Goal: Task Accomplishment & Management: Manage account settings

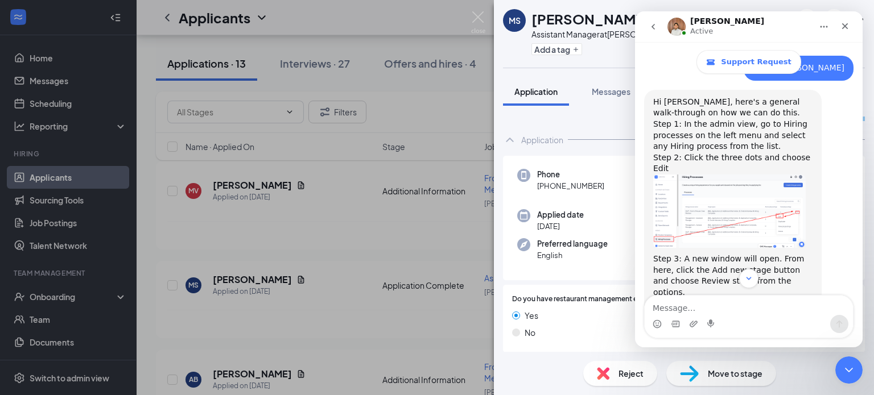
scroll to position [726, 0]
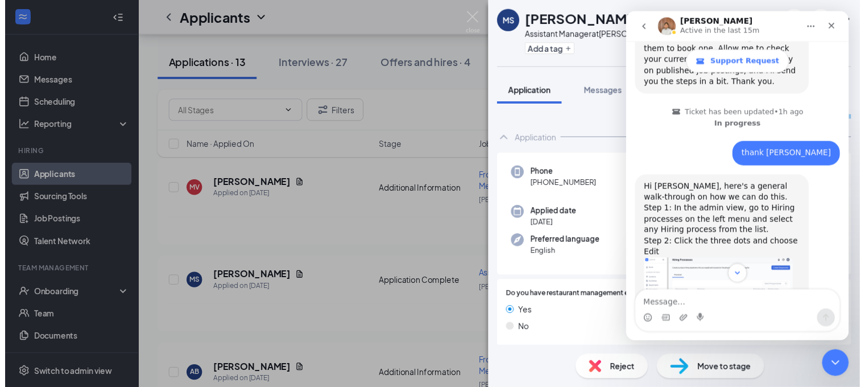
scroll to position [637, 0]
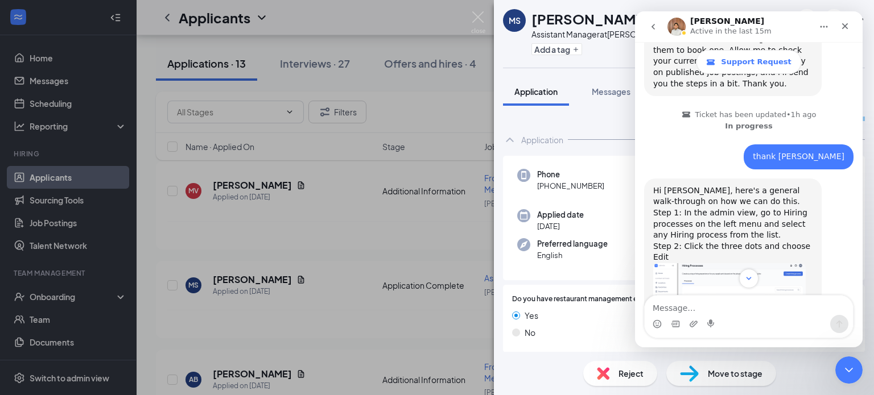
click at [83, 380] on div "[PERSON_NAME] ✔ WOTC Assistant Manager at [PERSON_NAME][GEOGRAPHIC_DATA] Add a …" at bounding box center [437, 197] width 874 height 395
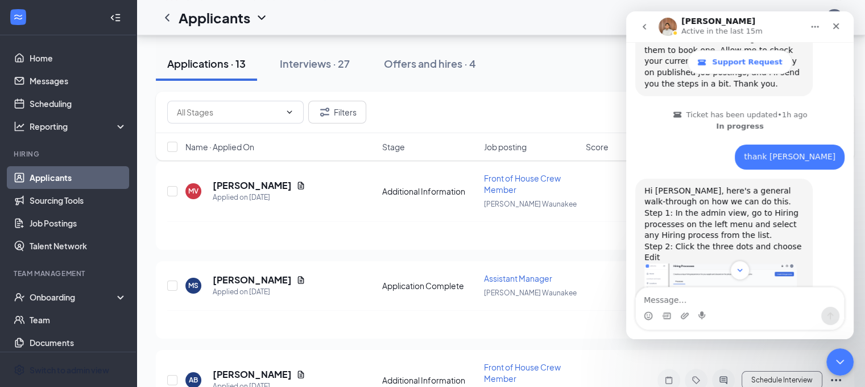
click at [83, 376] on div "Switch to admin view" at bounding box center [70, 369] width 80 height 11
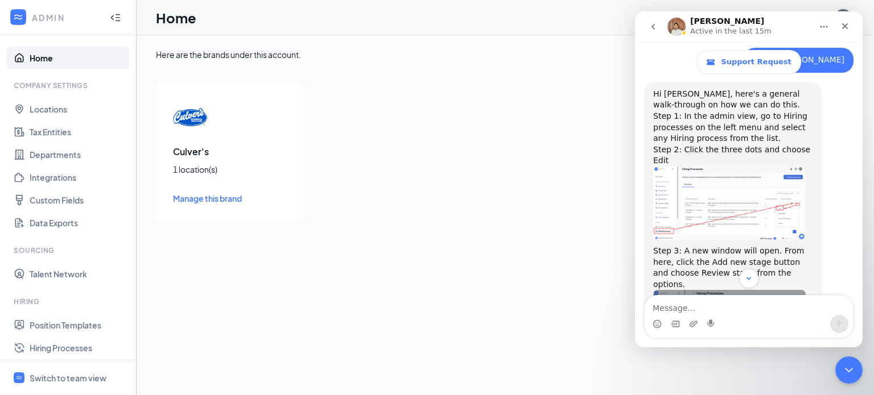
scroll to position [735, 0]
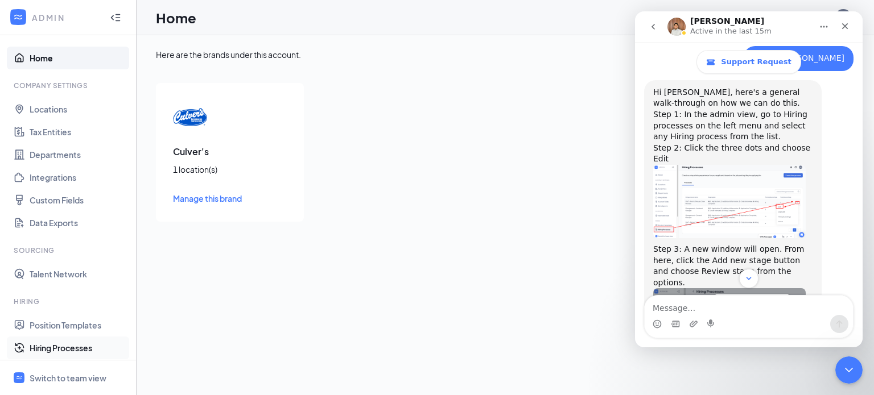
click at [74, 346] on link "Hiring Processes" at bounding box center [78, 348] width 97 height 23
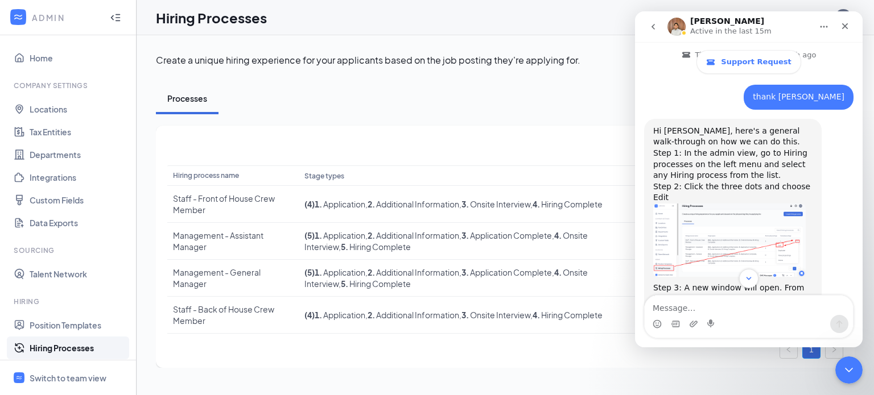
scroll to position [717, 0]
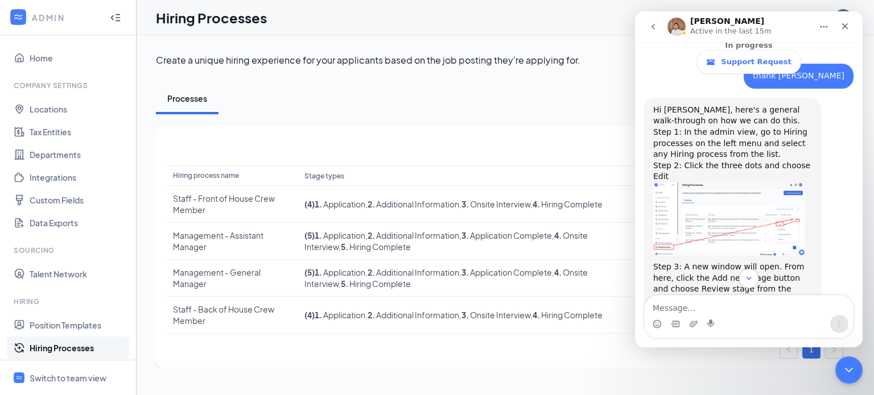
click at [648, 22] on button "go back" at bounding box center [653, 27] width 22 height 22
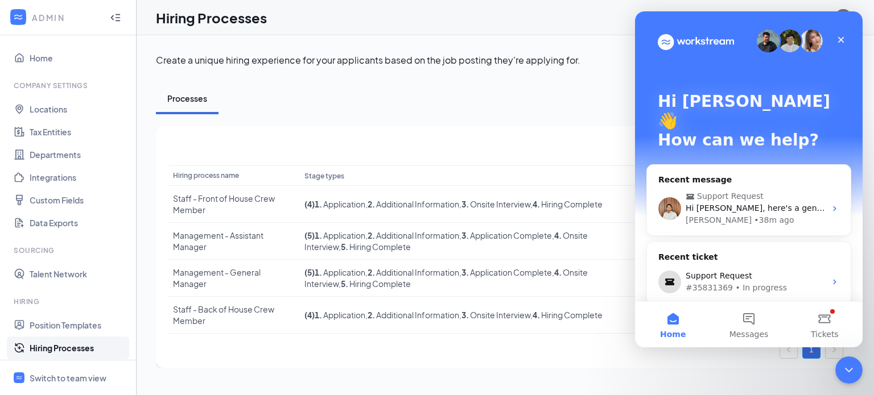
scroll to position [0, 0]
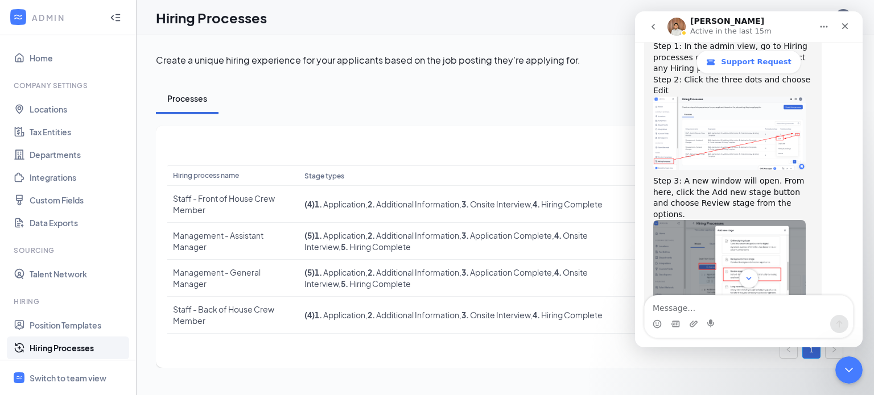
scroll to position [803, 0]
click at [853, 29] on div "Close" at bounding box center [845, 26] width 20 height 20
click at [853, 29] on div "Hiring Processes AT" at bounding box center [505, 17] width 737 height 35
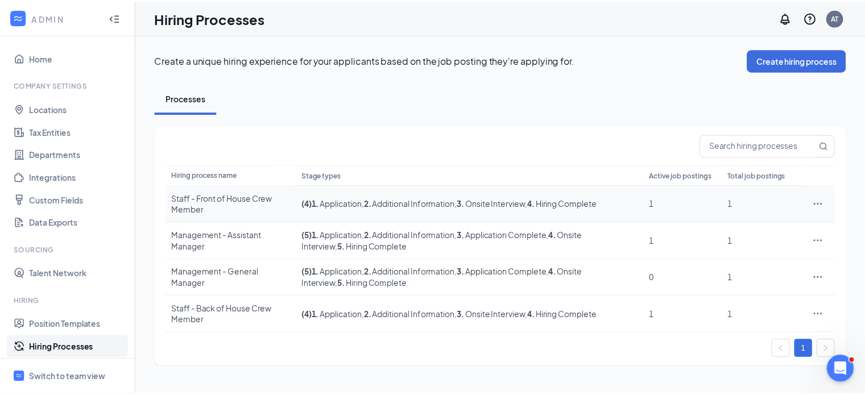
scroll to position [983, 0]
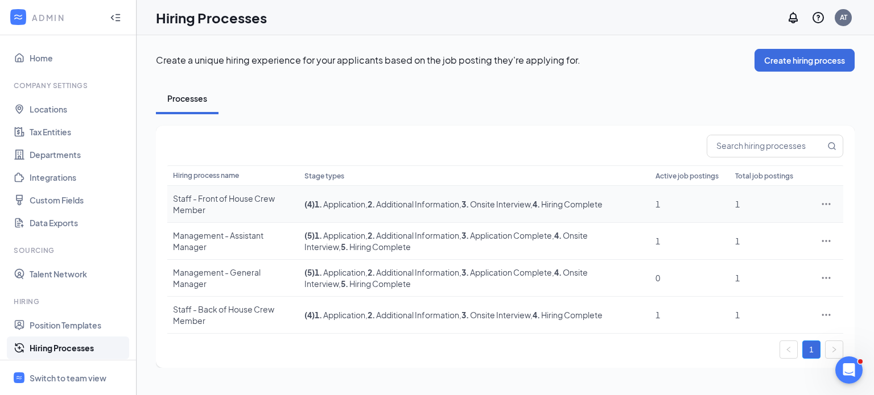
click at [828, 203] on icon "Ellipses" at bounding box center [825, 204] width 11 height 11
click at [740, 225] on span "Edit" at bounding box center [774, 227] width 98 height 13
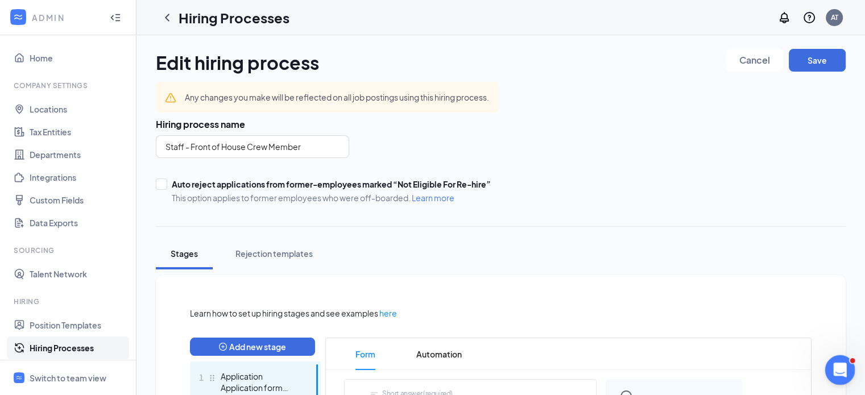
click at [839, 372] on icon "Open Intercom Messenger" at bounding box center [839, 369] width 19 height 19
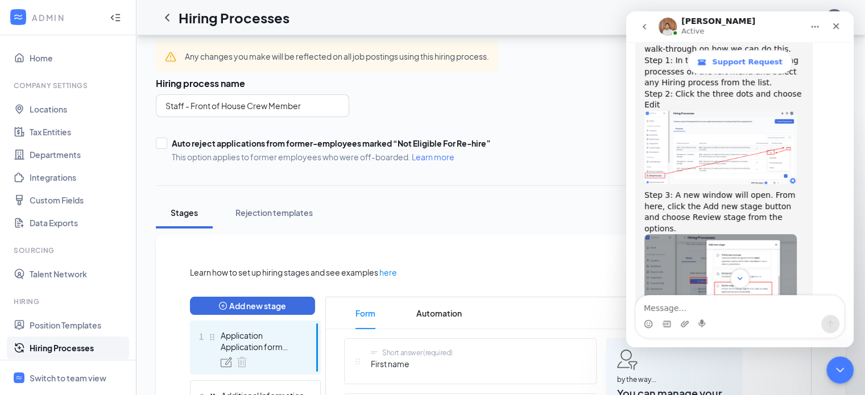
scroll to position [779, 0]
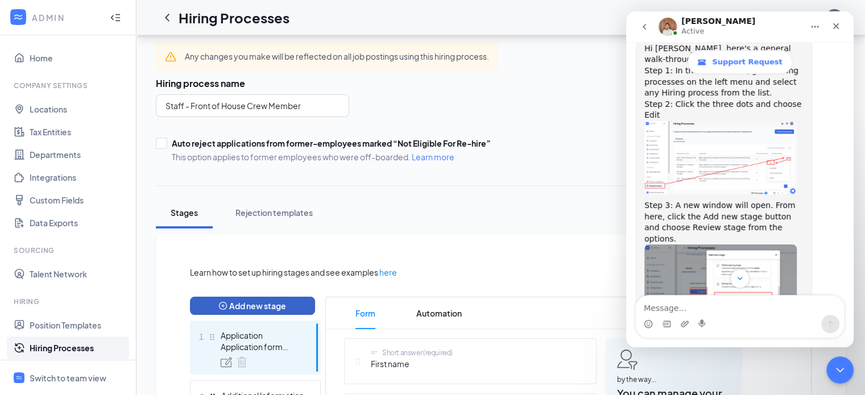
click at [265, 302] on button "Add new stage" at bounding box center [252, 306] width 125 height 18
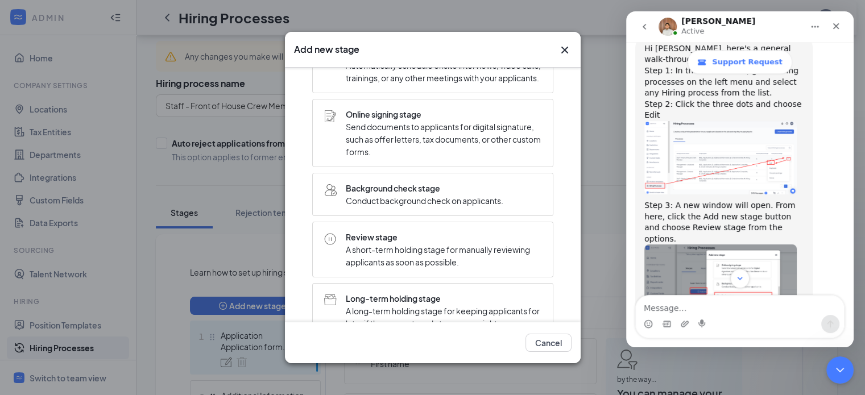
scroll to position [198, 0]
click at [397, 259] on span "A short-term holding stage for manually reviewing applicants as soon as possibl…" at bounding box center [444, 255] width 196 height 25
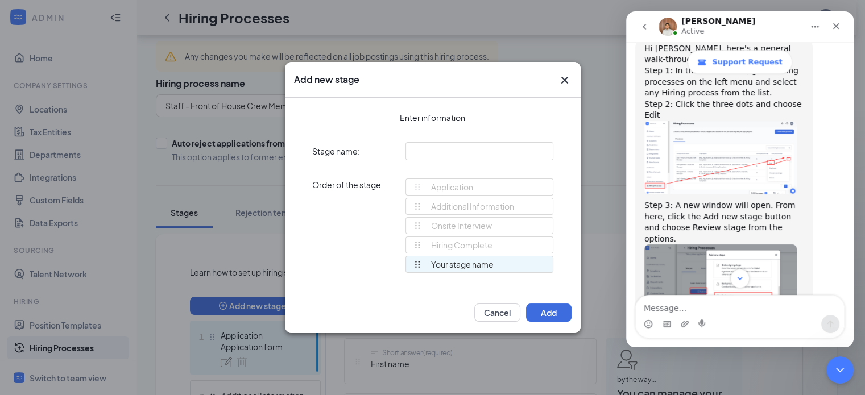
scroll to position [0, 0]
click at [563, 79] on icon "Cross" at bounding box center [564, 80] width 7 height 7
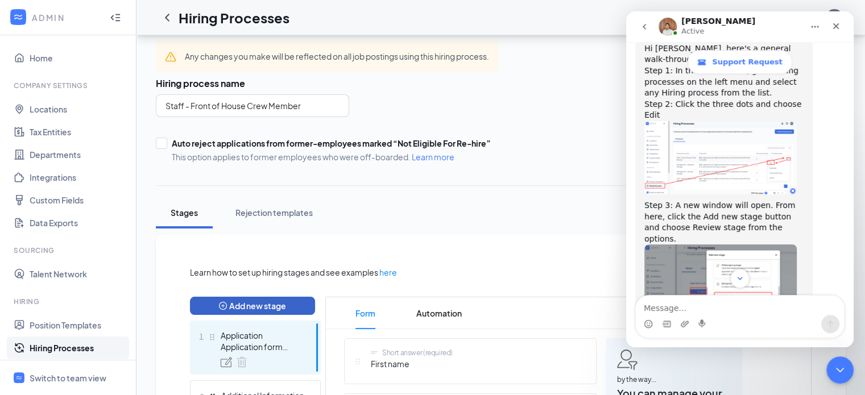
click at [248, 298] on button "Add new stage" at bounding box center [252, 306] width 125 height 18
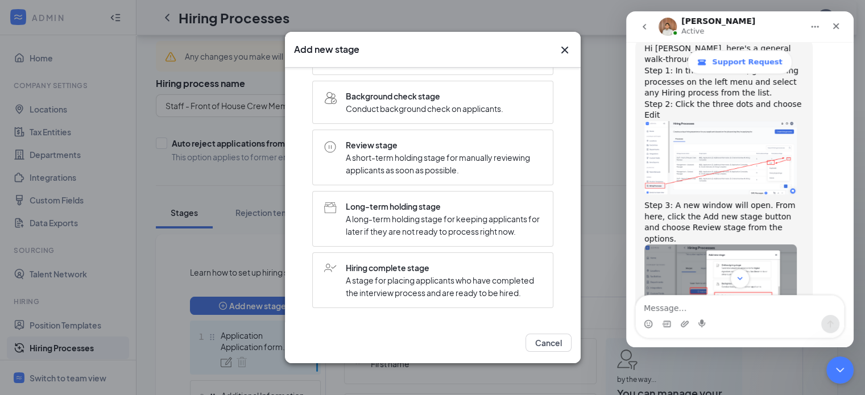
scroll to position [312, 0]
click at [464, 151] on span "A short-term holding stage for manually reviewing applicants as soon as possibl…" at bounding box center [444, 163] width 196 height 25
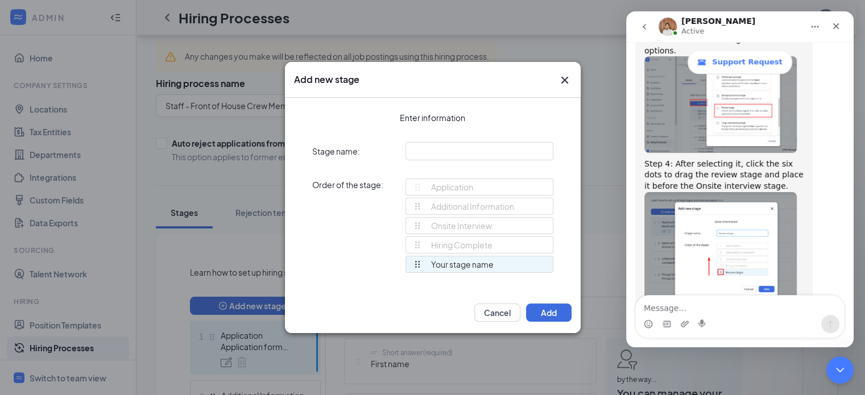
scroll to position [967, 0]
click at [454, 147] on input "text" at bounding box center [480, 151] width 148 height 18
click at [416, 147] on input "reveiw stage" at bounding box center [480, 151] width 148 height 18
click at [416, 154] on input "reveiw stage" at bounding box center [480, 151] width 148 height 18
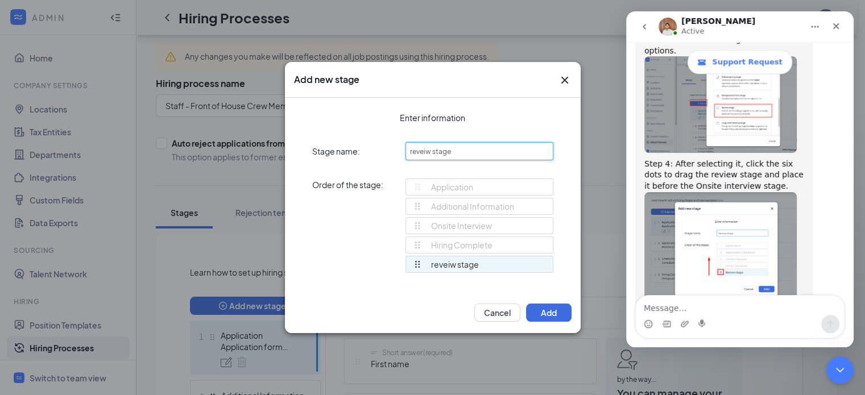
click at [416, 154] on input "reveiw stage" at bounding box center [480, 151] width 148 height 18
type input "review stage"
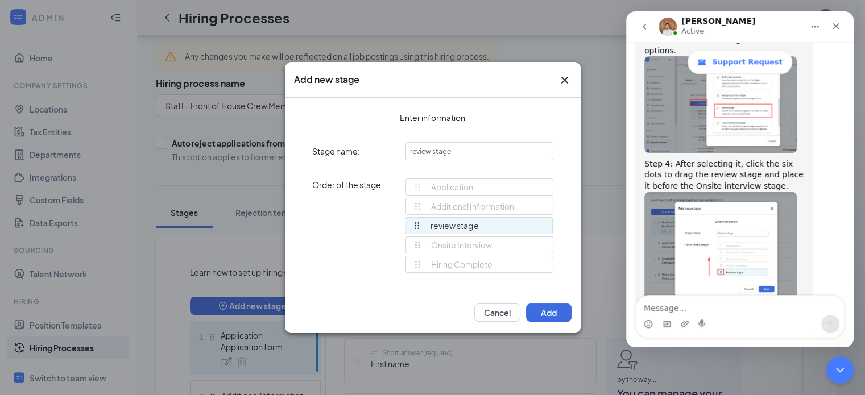
drag, startPoint x: 415, startPoint y: 266, endPoint x: 416, endPoint y: 229, distance: 37.0
click at [416, 229] on div "Application Additional Information Onsite Interview Hiring Complete review stag…" at bounding box center [480, 231] width 148 height 105
click at [551, 311] on button "Add" at bounding box center [549, 313] width 46 height 18
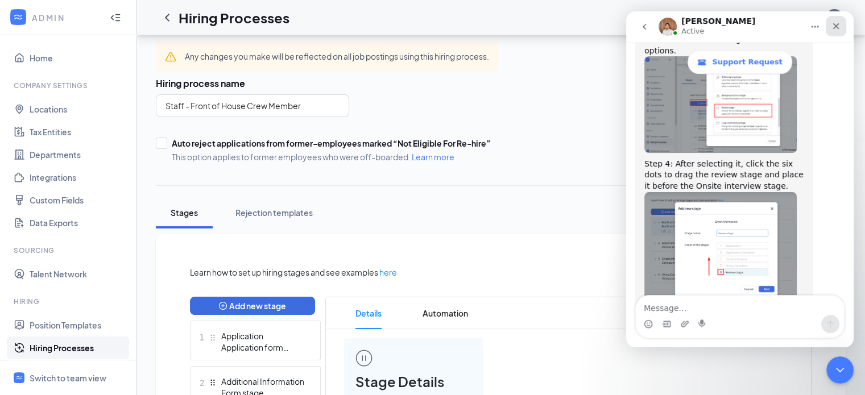
click at [834, 30] on icon "Close" at bounding box center [836, 26] width 9 height 9
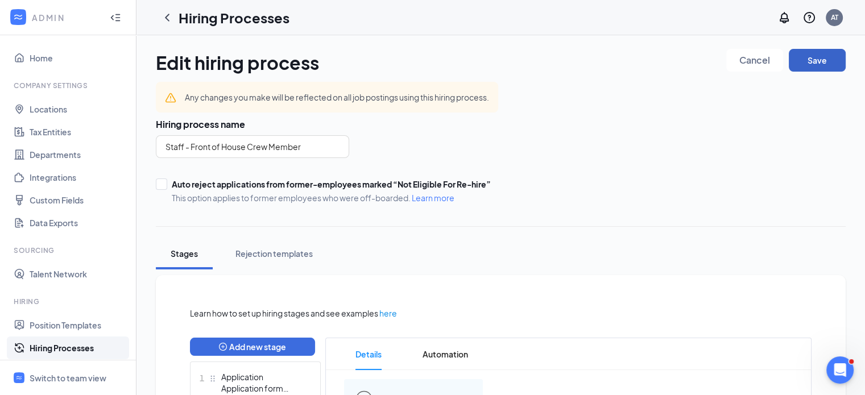
click at [813, 61] on button "Save" at bounding box center [817, 60] width 57 height 23
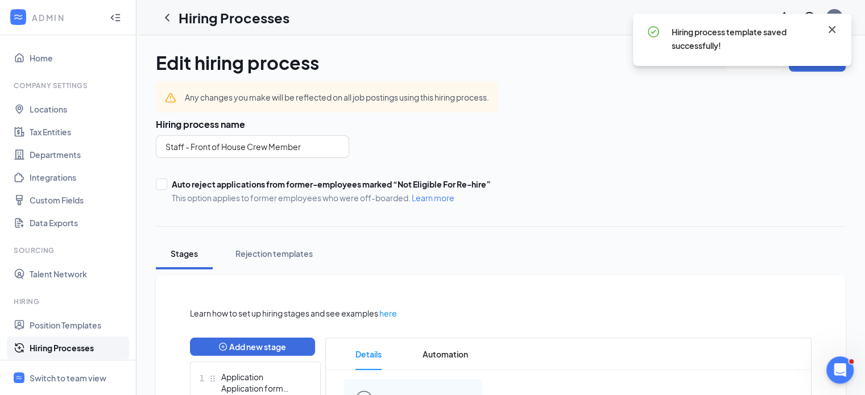
click at [834, 28] on icon "Cross" at bounding box center [832, 29] width 7 height 7
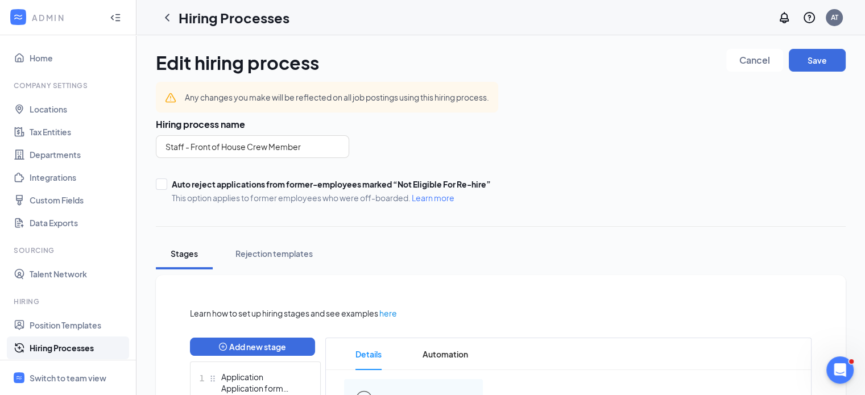
click at [105, 353] on link "Hiring Processes" at bounding box center [78, 348] width 97 height 23
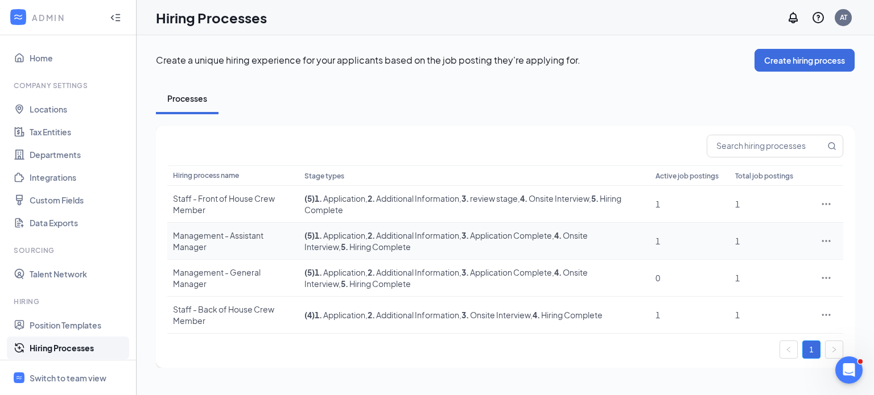
click at [825, 241] on icon "Ellipses" at bounding box center [826, 241] width 9 height 2
click at [743, 269] on span "Edit" at bounding box center [774, 264] width 98 height 13
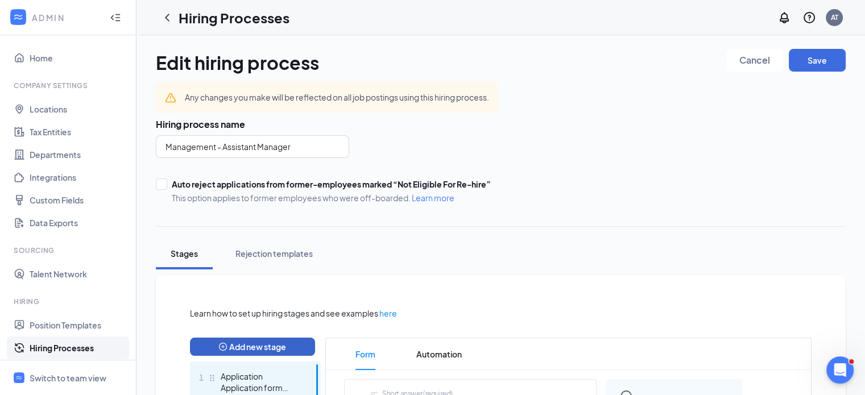
click at [259, 341] on button "Add new stage" at bounding box center [252, 347] width 125 height 18
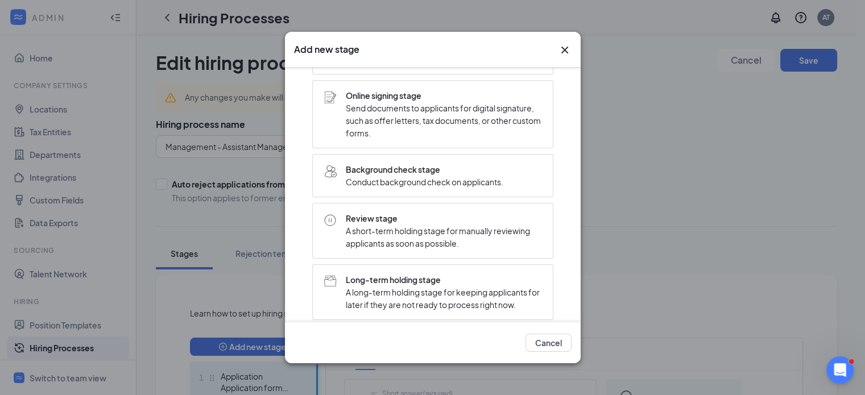
scroll to position [220, 0]
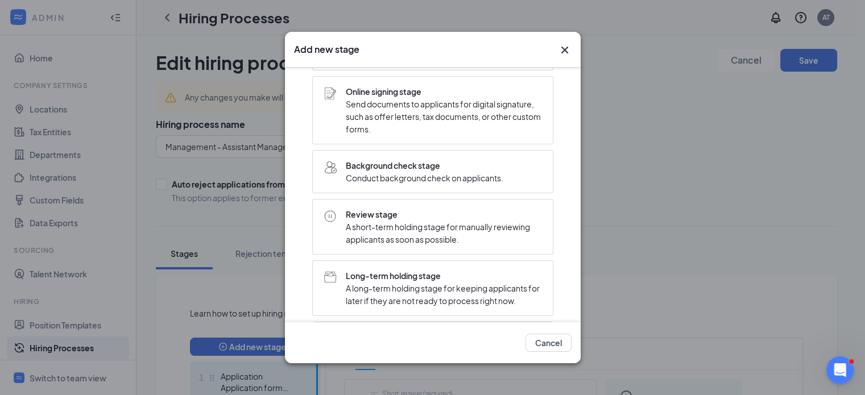
click at [394, 241] on span "A short-term holding stage for manually reviewing applicants as soon as possibl…" at bounding box center [444, 233] width 196 height 25
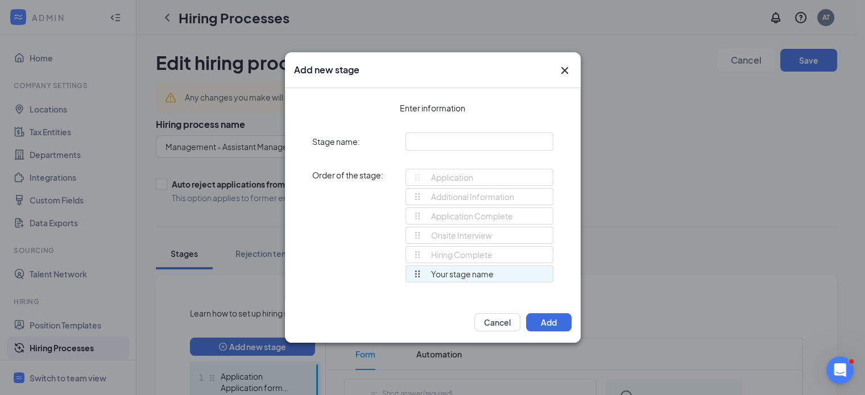
scroll to position [0, 0]
click at [455, 133] on input "text" at bounding box center [480, 142] width 148 height 18
type input "review stage"
drag, startPoint x: 432, startPoint y: 274, endPoint x: 428, endPoint y: 233, distance: 41.7
click at [428, 233] on ul "Additional Information Application Complete Onsite Interview Hiring Complete re…" at bounding box center [480, 236] width 148 height 97
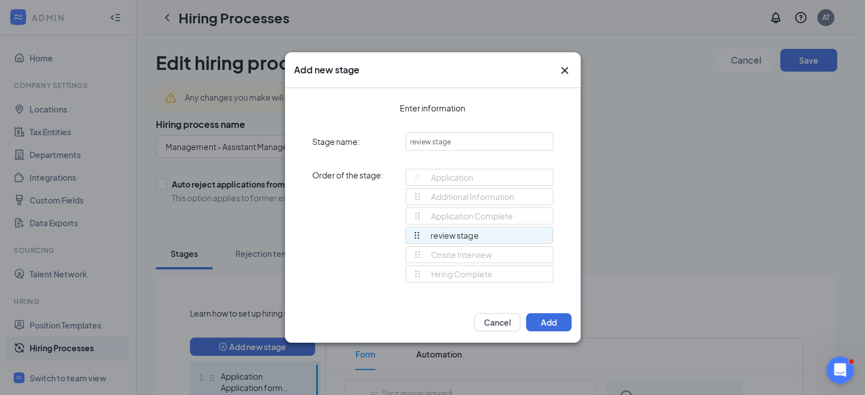
drag, startPoint x: 417, startPoint y: 271, endPoint x: 422, endPoint y: 233, distance: 38.5
click at [422, 233] on div "Application Additional Information Application Complete Onsite Interview Hiring…" at bounding box center [480, 231] width 148 height 124
click at [553, 325] on button "Add" at bounding box center [549, 323] width 46 height 18
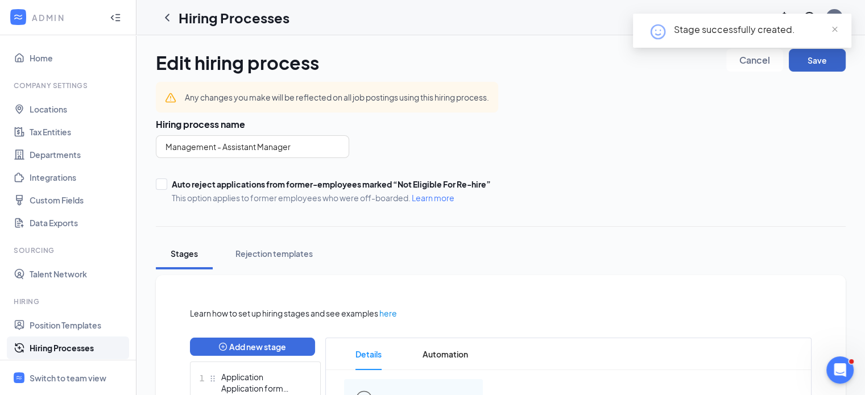
click at [810, 67] on button "Save" at bounding box center [817, 60] width 57 height 23
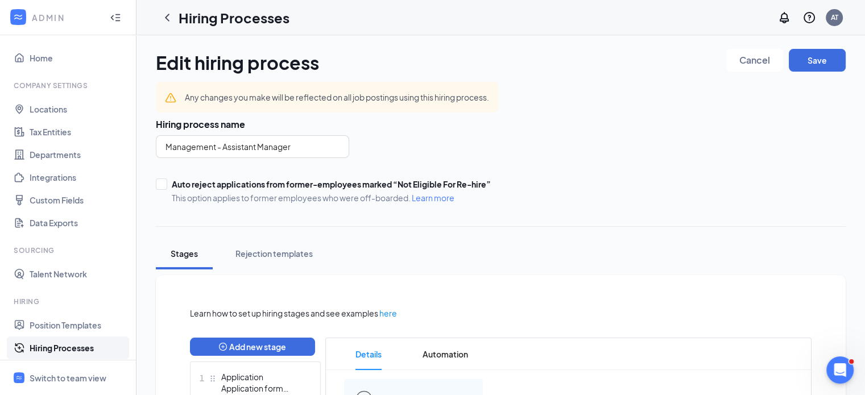
click at [55, 343] on link "Hiring Processes" at bounding box center [78, 348] width 97 height 23
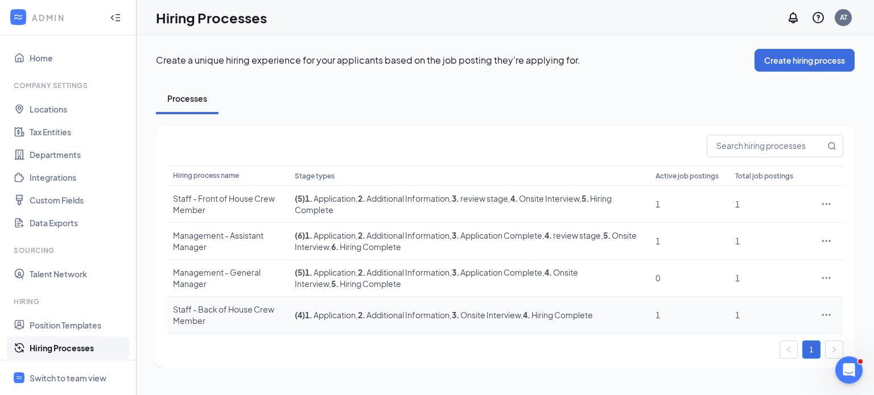
click at [825, 314] on icon "Ellipses" at bounding box center [825, 315] width 11 height 11
click at [740, 212] on span "Edit" at bounding box center [732, 213] width 15 height 10
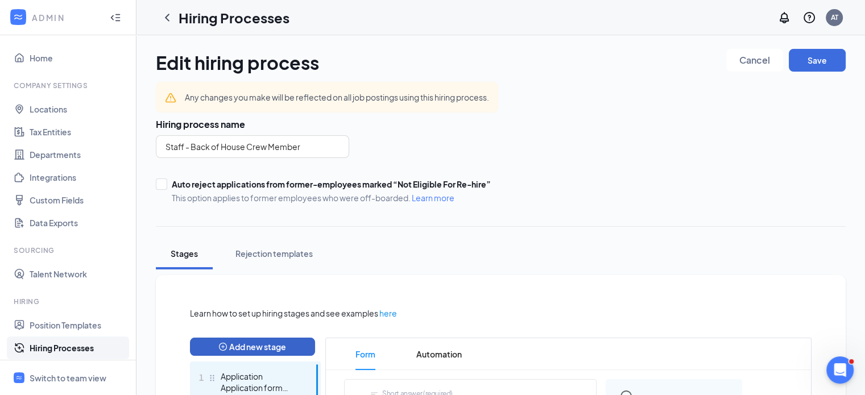
click at [250, 344] on button "Add new stage" at bounding box center [252, 347] width 125 height 18
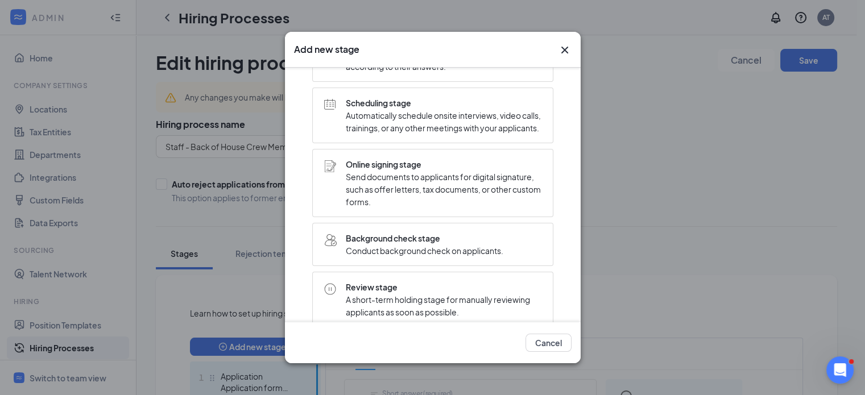
scroll to position [148, 0]
click at [365, 291] on span "Review stage" at bounding box center [444, 287] width 196 height 13
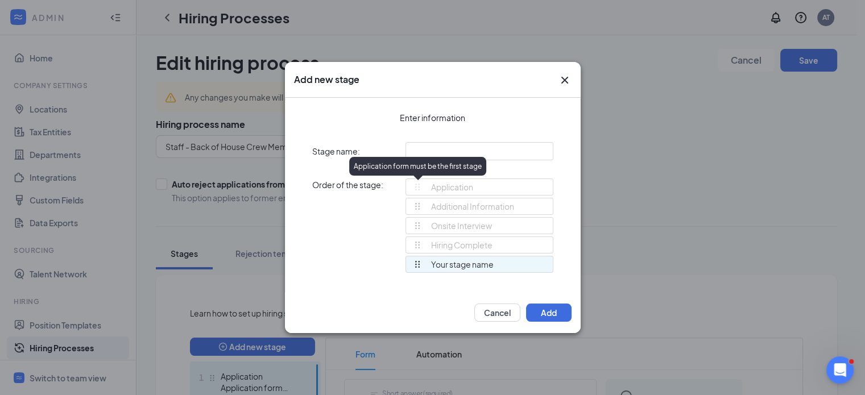
click at [430, 157] on div "Application form must be the first stage" at bounding box center [417, 166] width 137 height 19
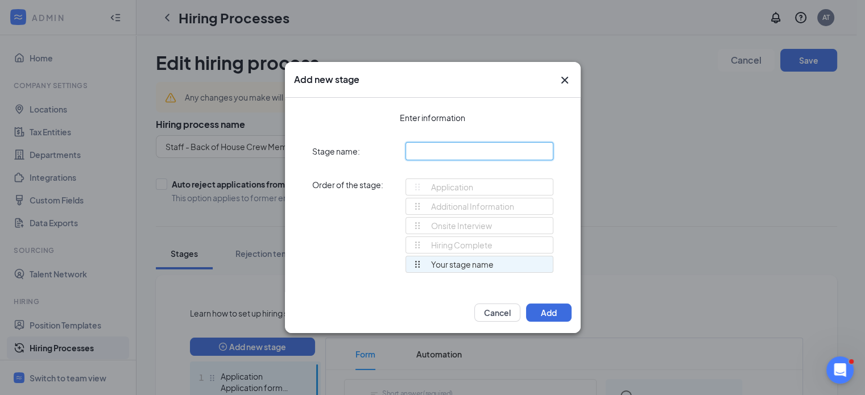
click at [441, 154] on input "text" at bounding box center [480, 151] width 148 height 18
click at [425, 153] on input "revie stage" at bounding box center [480, 151] width 148 height 18
click at [466, 151] on input "review stage" at bounding box center [480, 151] width 148 height 18
type input "review stage"
drag, startPoint x: 496, startPoint y: 263, endPoint x: 492, endPoint y: 271, distance: 8.7
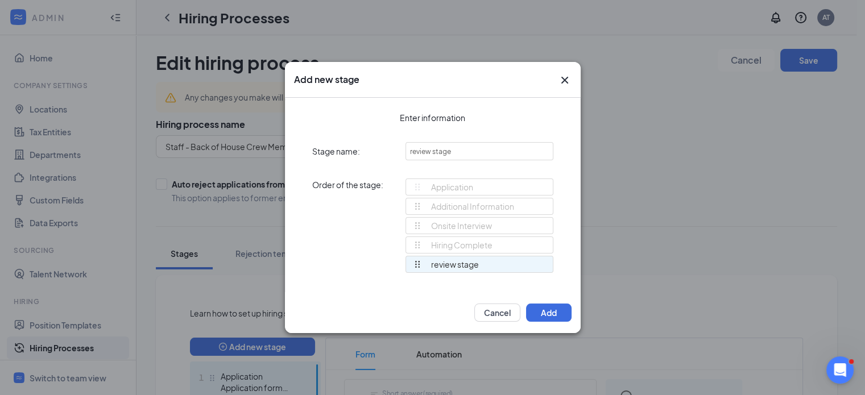
click at [492, 271] on div "review stage" at bounding box center [480, 264] width 148 height 17
drag, startPoint x: 417, startPoint y: 262, endPoint x: 417, endPoint y: 222, distance: 40.4
click at [417, 222] on div "Application Additional Information Onsite Interview Hiring Complete review stag…" at bounding box center [480, 231] width 148 height 105
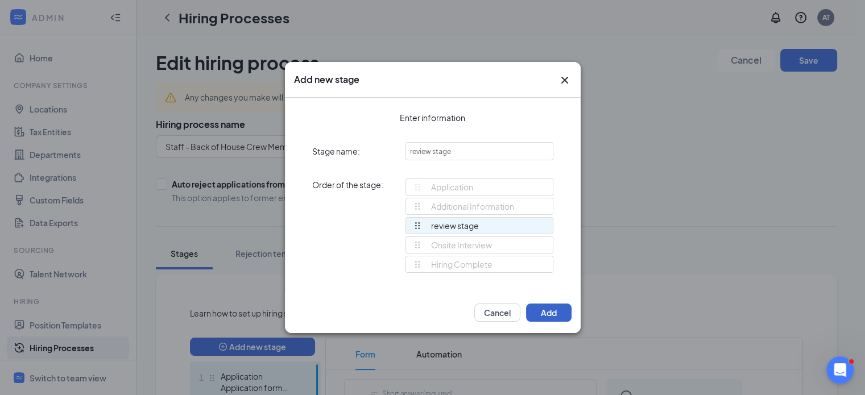
click at [545, 310] on button "Add" at bounding box center [549, 313] width 46 height 18
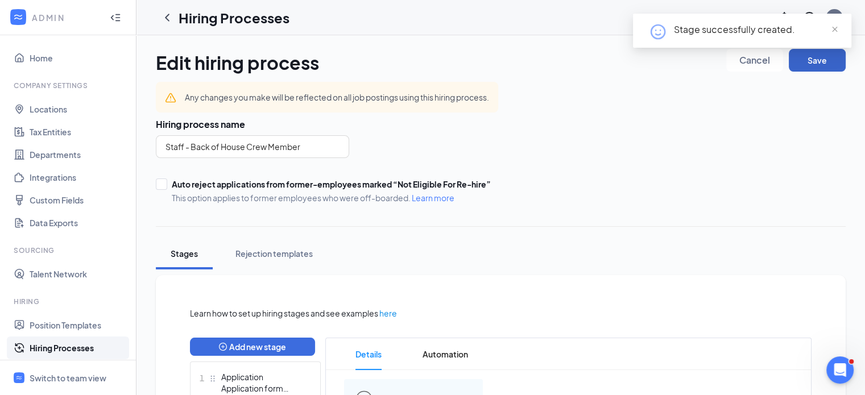
click at [809, 65] on button "Save" at bounding box center [817, 60] width 57 height 23
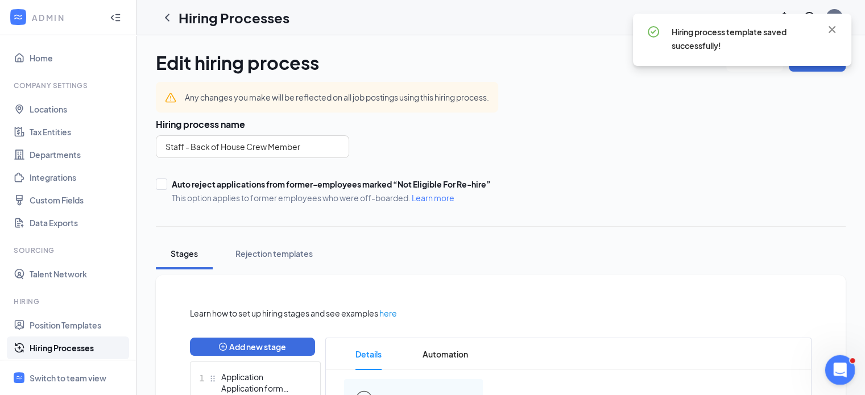
click at [839, 362] on icon "Open Intercom Messenger" at bounding box center [839, 369] width 19 height 19
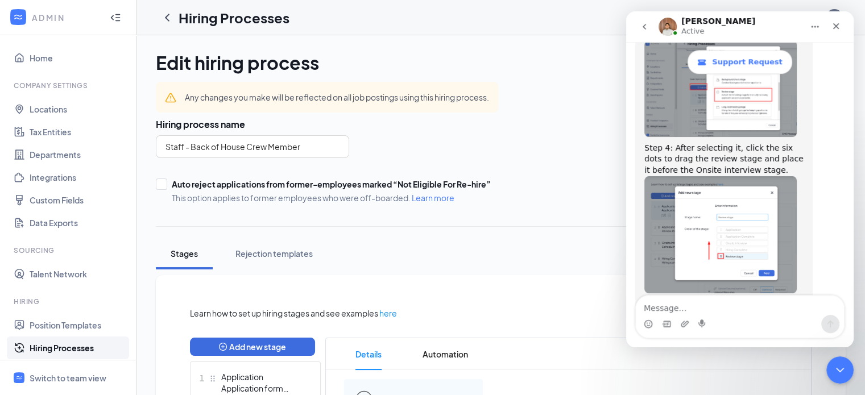
scroll to position [983, 0]
click at [835, 26] on icon "Close" at bounding box center [836, 26] width 9 height 9
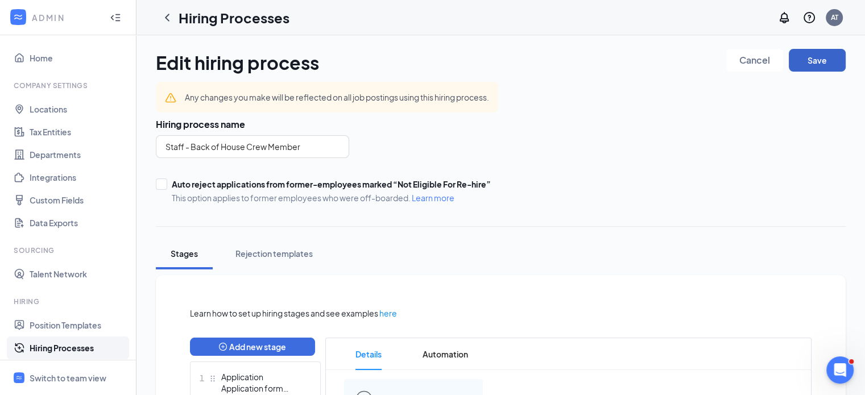
click at [801, 64] on button "Save" at bounding box center [817, 60] width 57 height 23
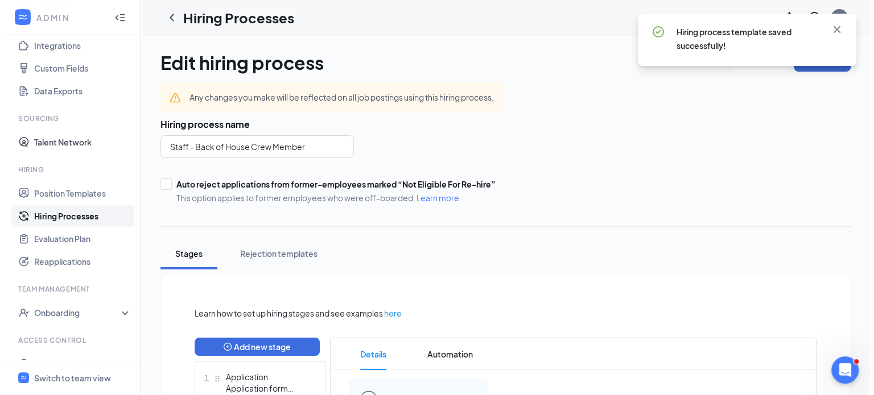
scroll to position [0, 0]
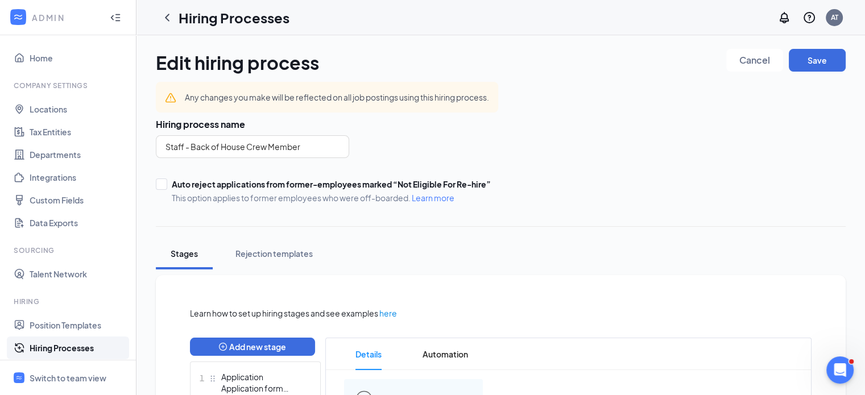
click at [61, 349] on link "Hiring Processes" at bounding box center [78, 348] width 97 height 23
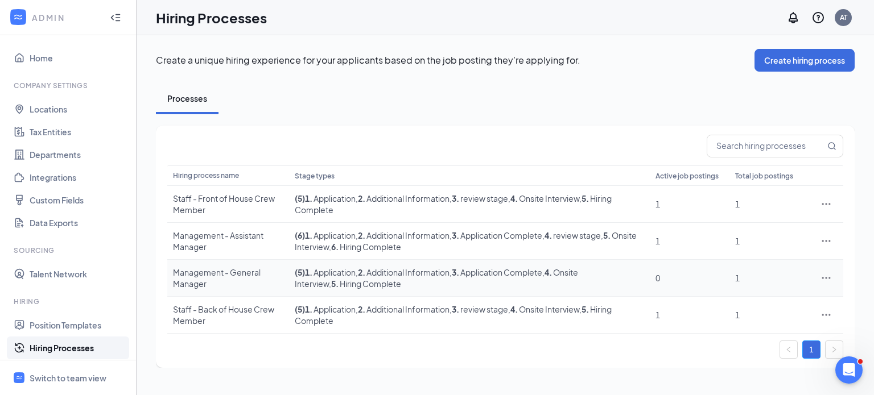
click at [824, 274] on icon "Ellipses" at bounding box center [825, 278] width 11 height 11
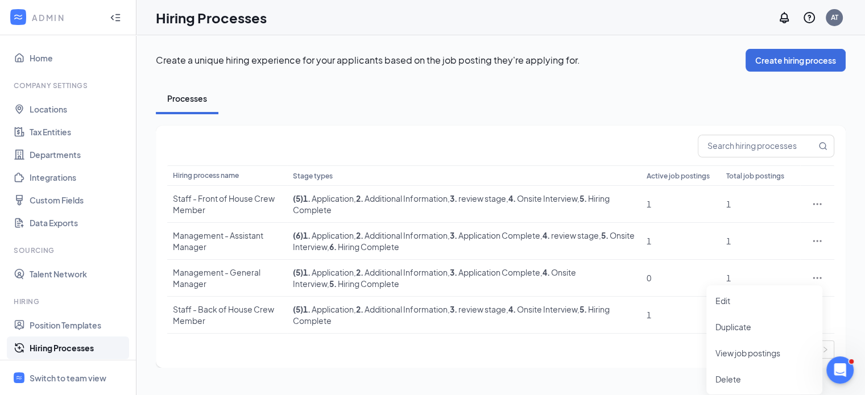
click at [580, 86] on div "Processes" at bounding box center [501, 98] width 690 height 31
